Goal: Task Accomplishment & Management: Complete application form

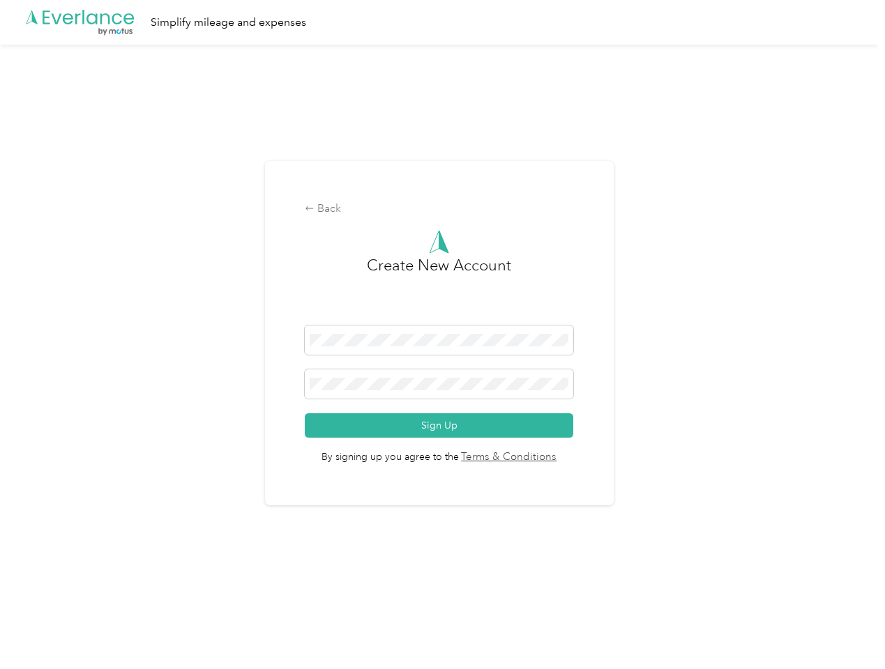
click at [442, 317] on h3 "Create New Account" at bounding box center [439, 290] width 144 height 72
click at [442, 22] on div ".cls-1 { fill: #00adee; } .cls-2 { fill: #fff; } .cls-3 { fill: #707372; } .cls…" at bounding box center [439, 22] width 878 height 45
click at [442, 209] on div "Back" at bounding box center [439, 209] width 268 height 17
click at [442, 425] on button "Sign Up" at bounding box center [439, 426] width 268 height 24
